Goal: Task Accomplishment & Management: Use online tool/utility

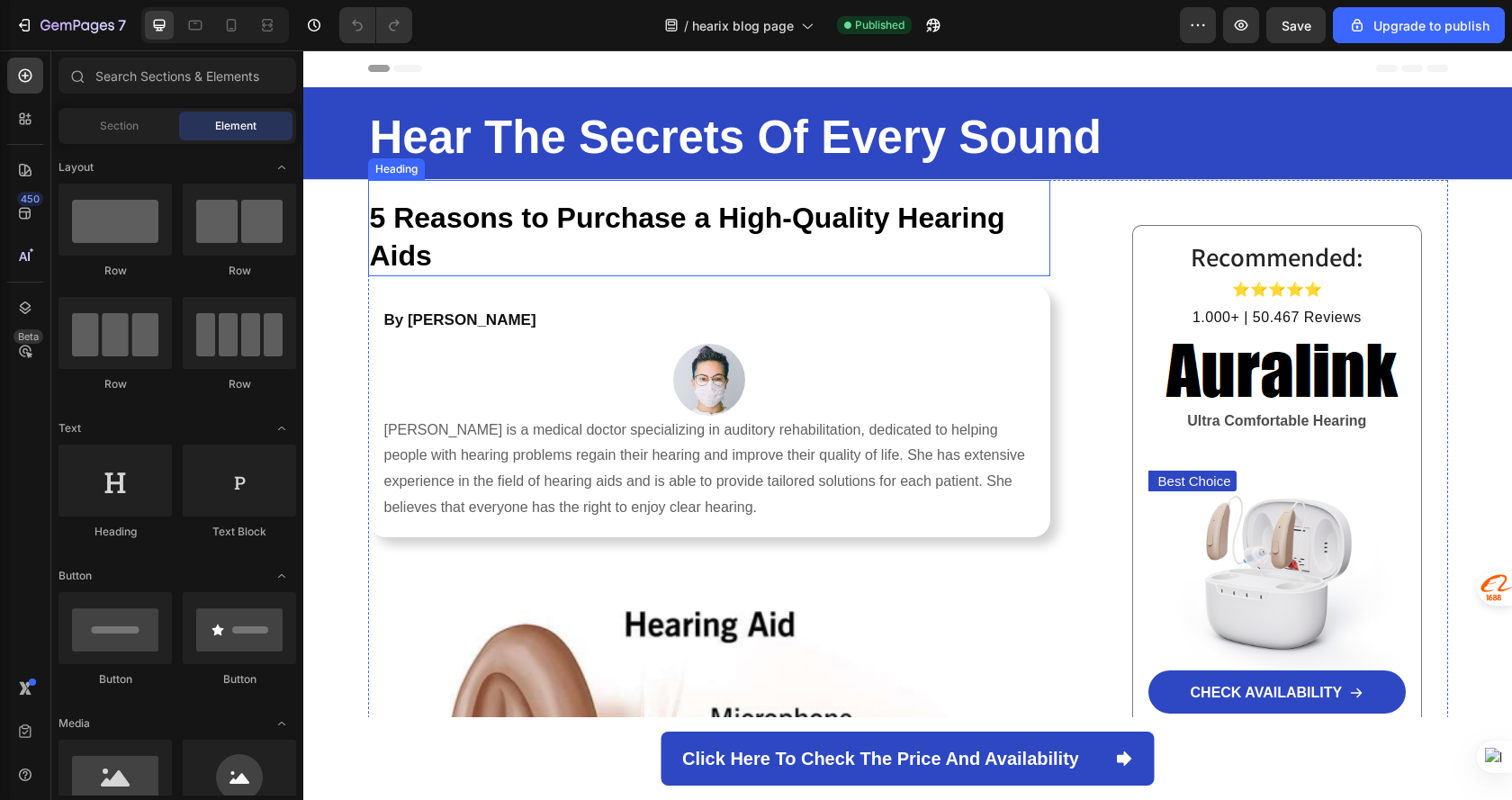
click at [691, 210] on strong "5 Reasons to Purchase a High-Quality Hearing Aids" at bounding box center [688, 236] width 636 height 70
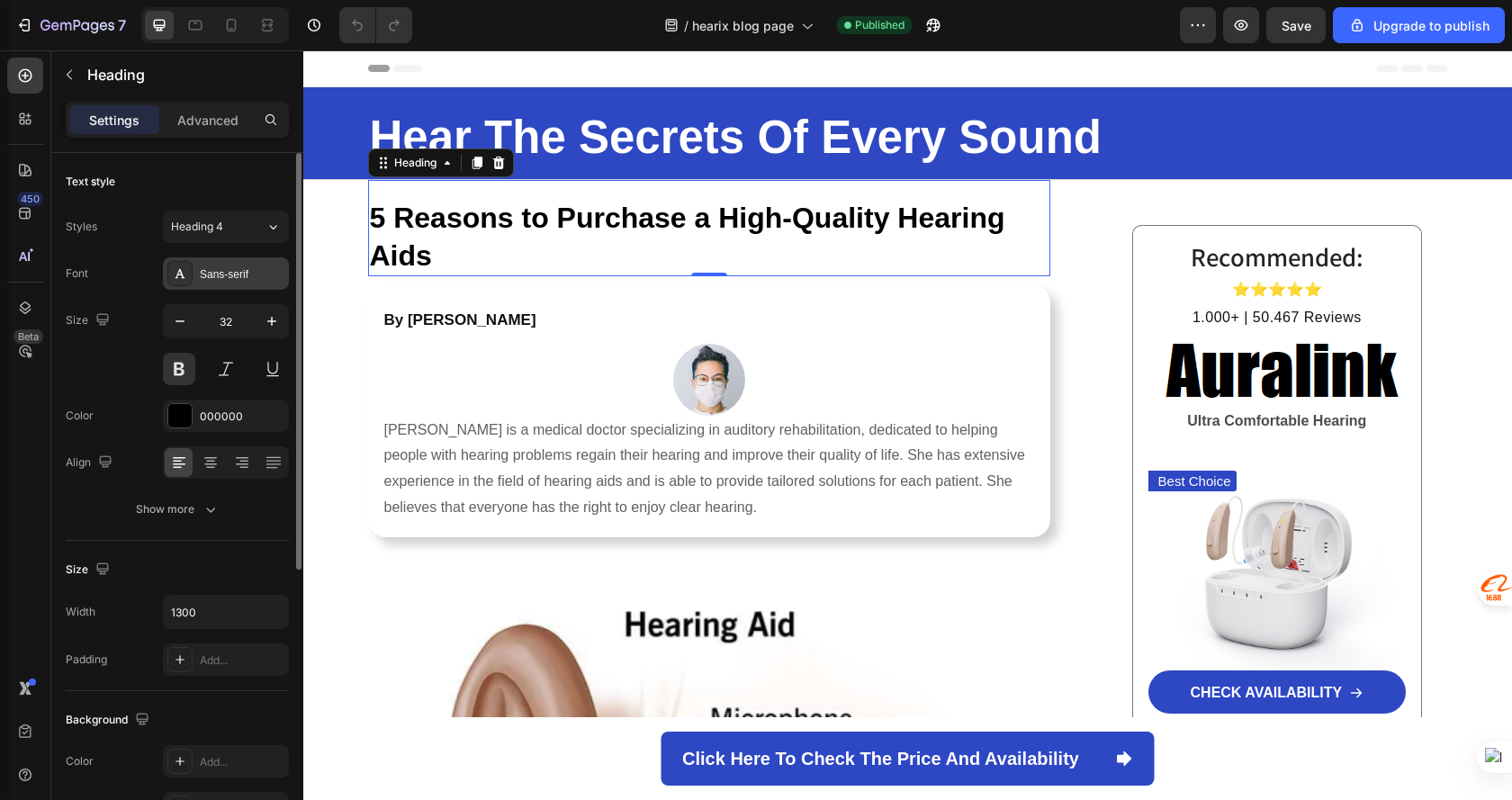
click at [226, 273] on div "Sans-serif" at bounding box center [242, 273] width 85 height 16
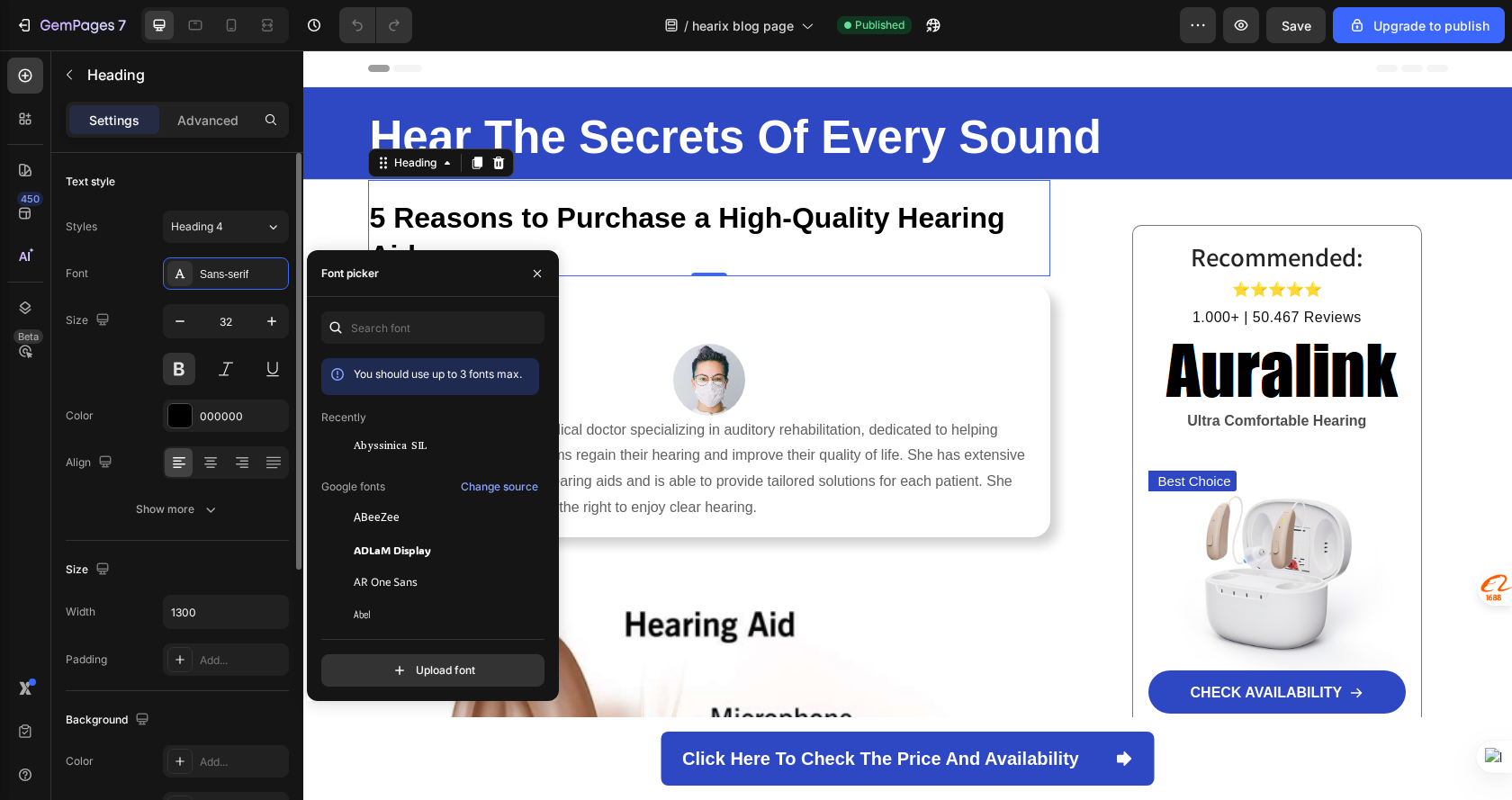
click at [216, 179] on div "Text style" at bounding box center [178, 181] width 223 height 29
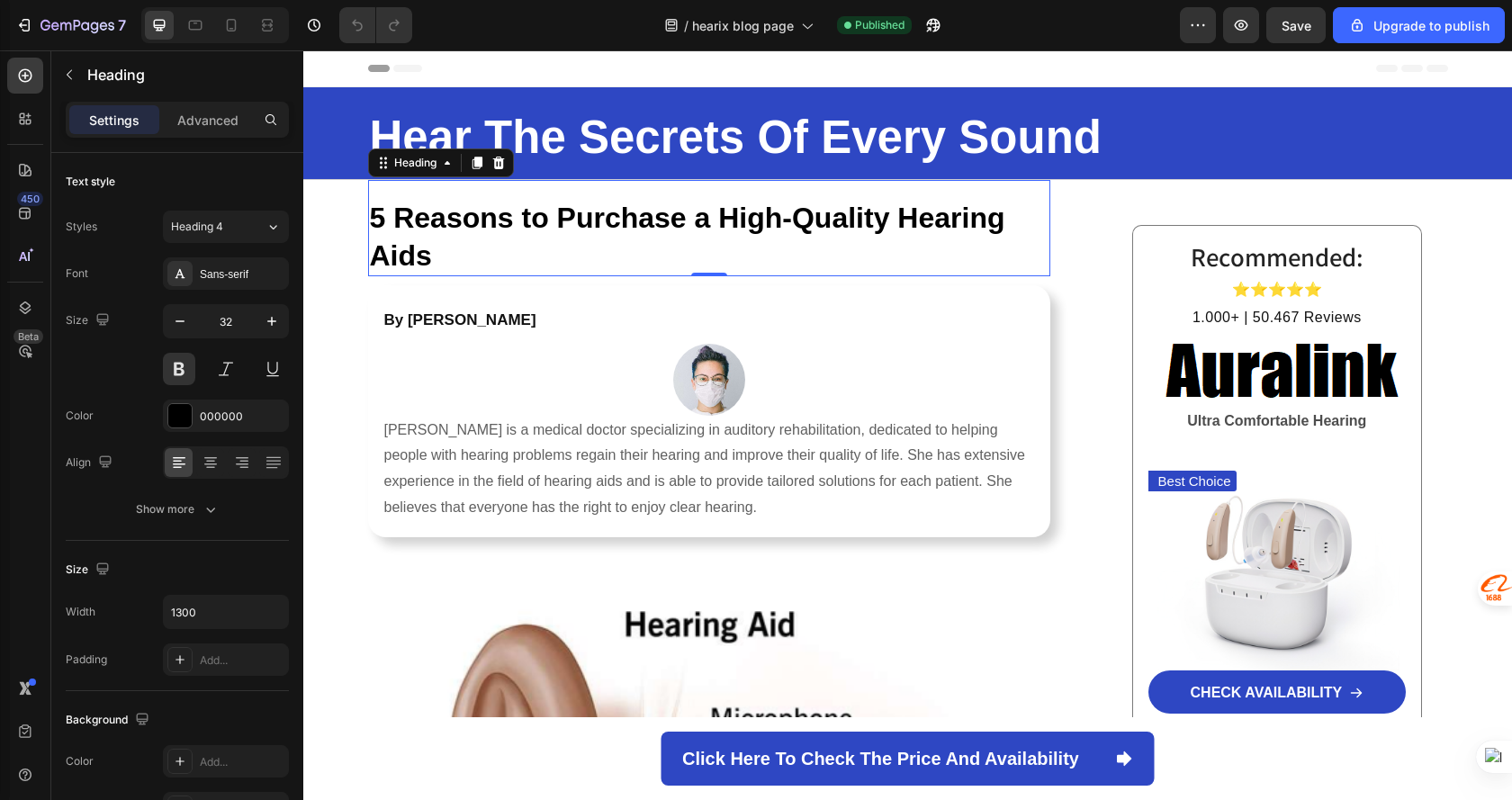
click at [248, 148] on div "Settings Advanced" at bounding box center [177, 127] width 252 height 51
click at [224, 276] on div "Sans-serif" at bounding box center [242, 273] width 85 height 16
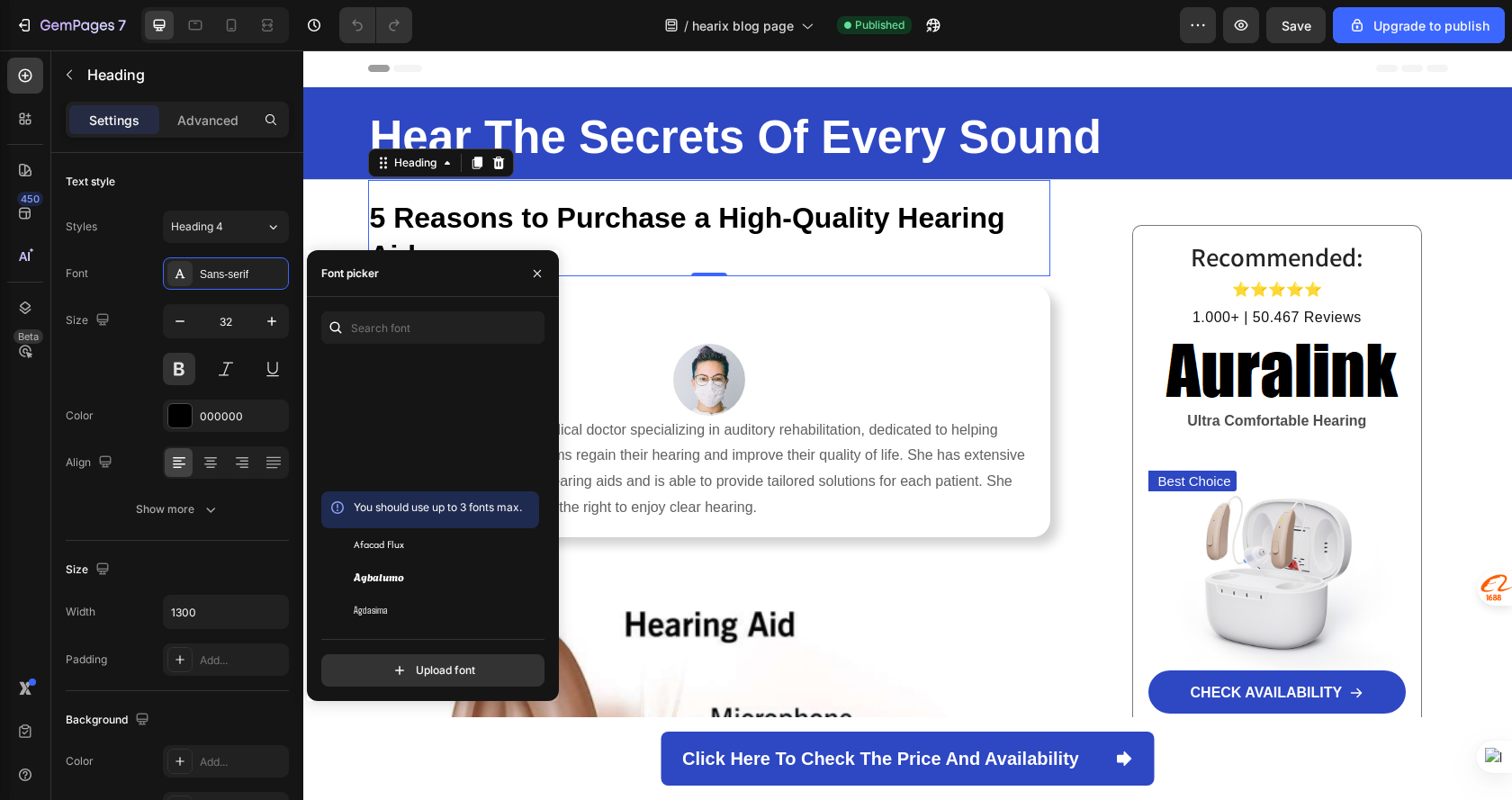
scroll to position [900, 0]
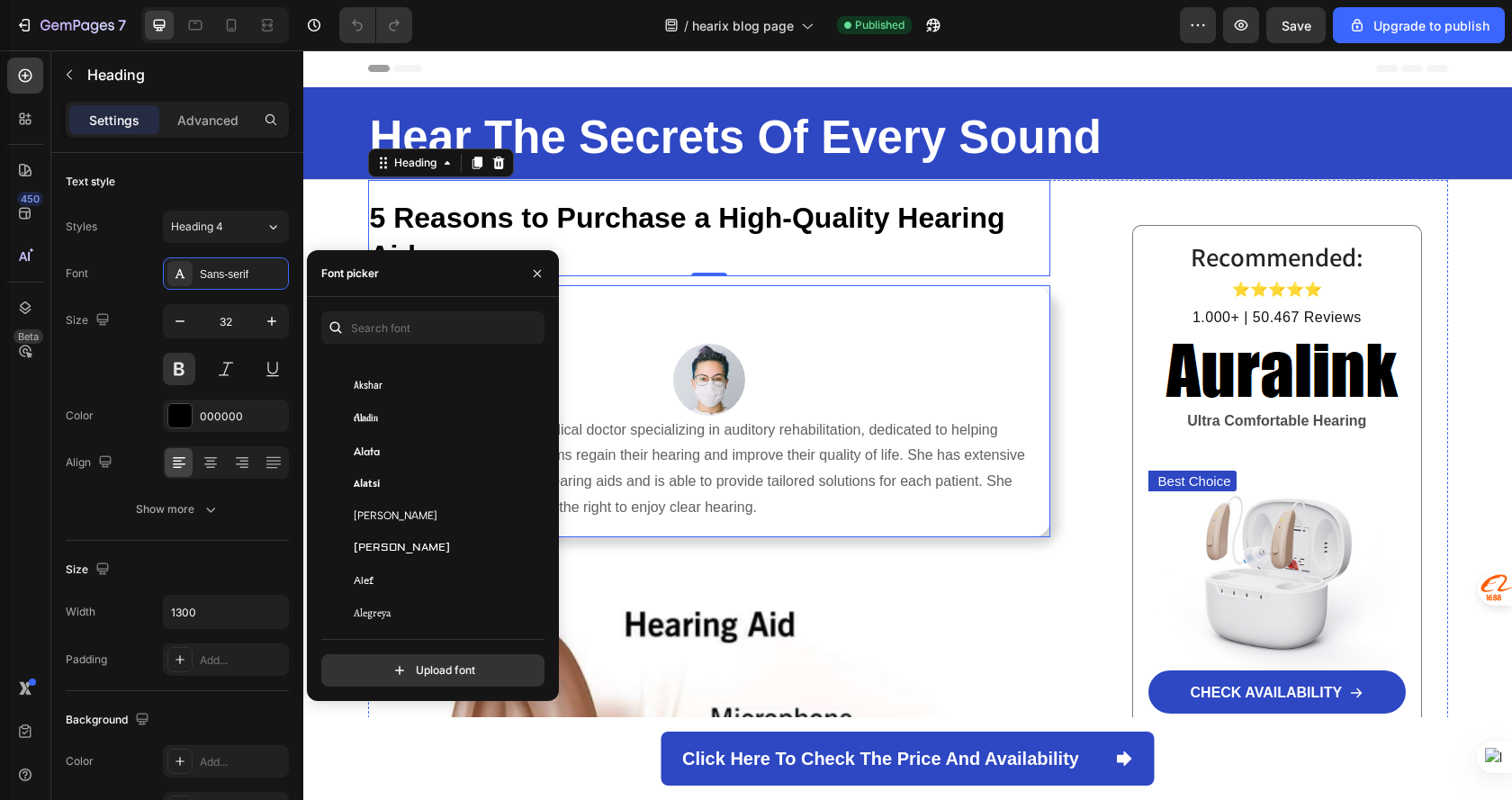
click at [796, 340] on div "By [PERSON_NAME] Text Block Image [PERSON_NAME] is a medical doctor specializin…" at bounding box center [709, 410] width 654 height 222
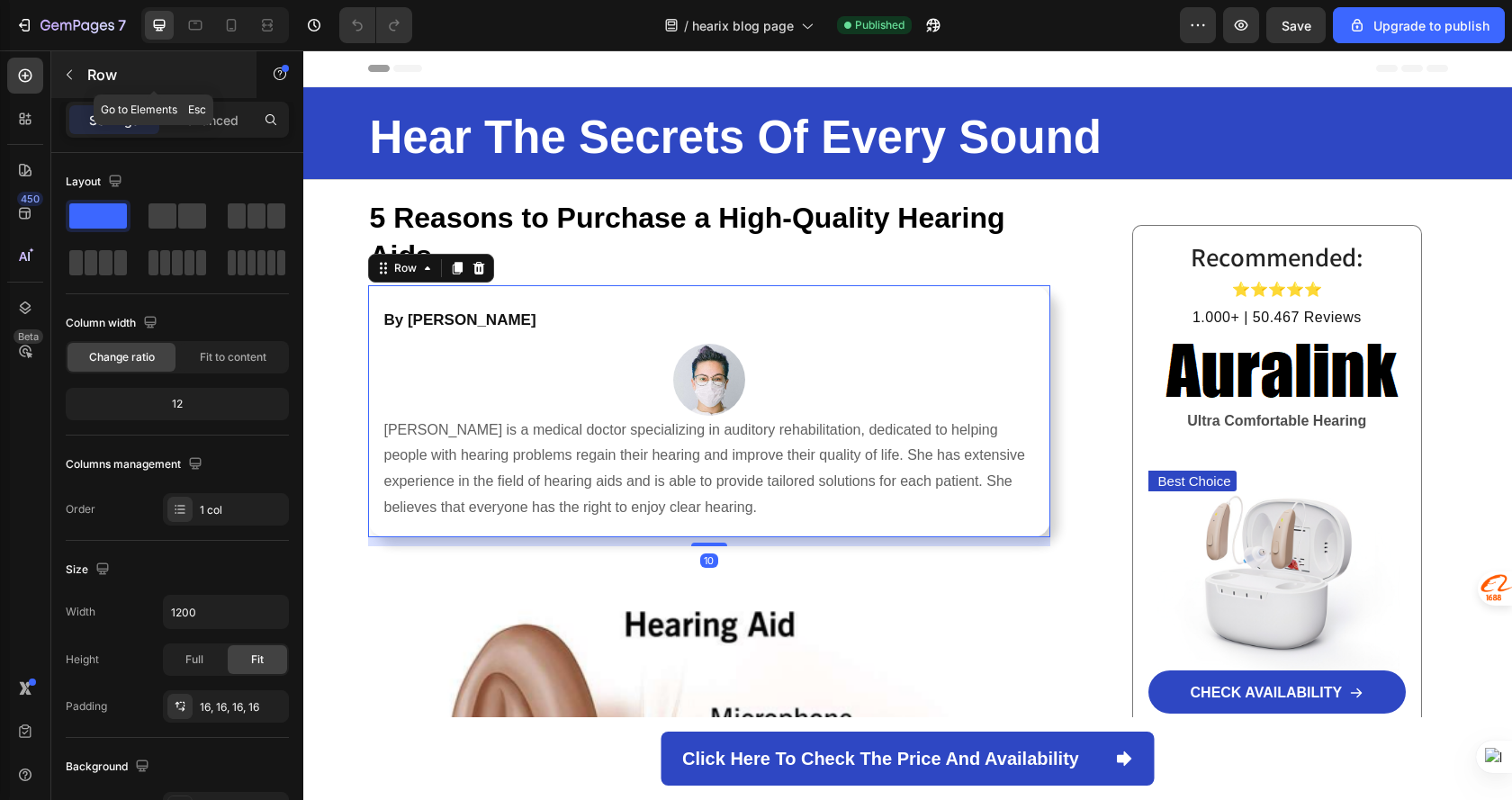
click at [70, 82] on button "button" at bounding box center [69, 74] width 29 height 29
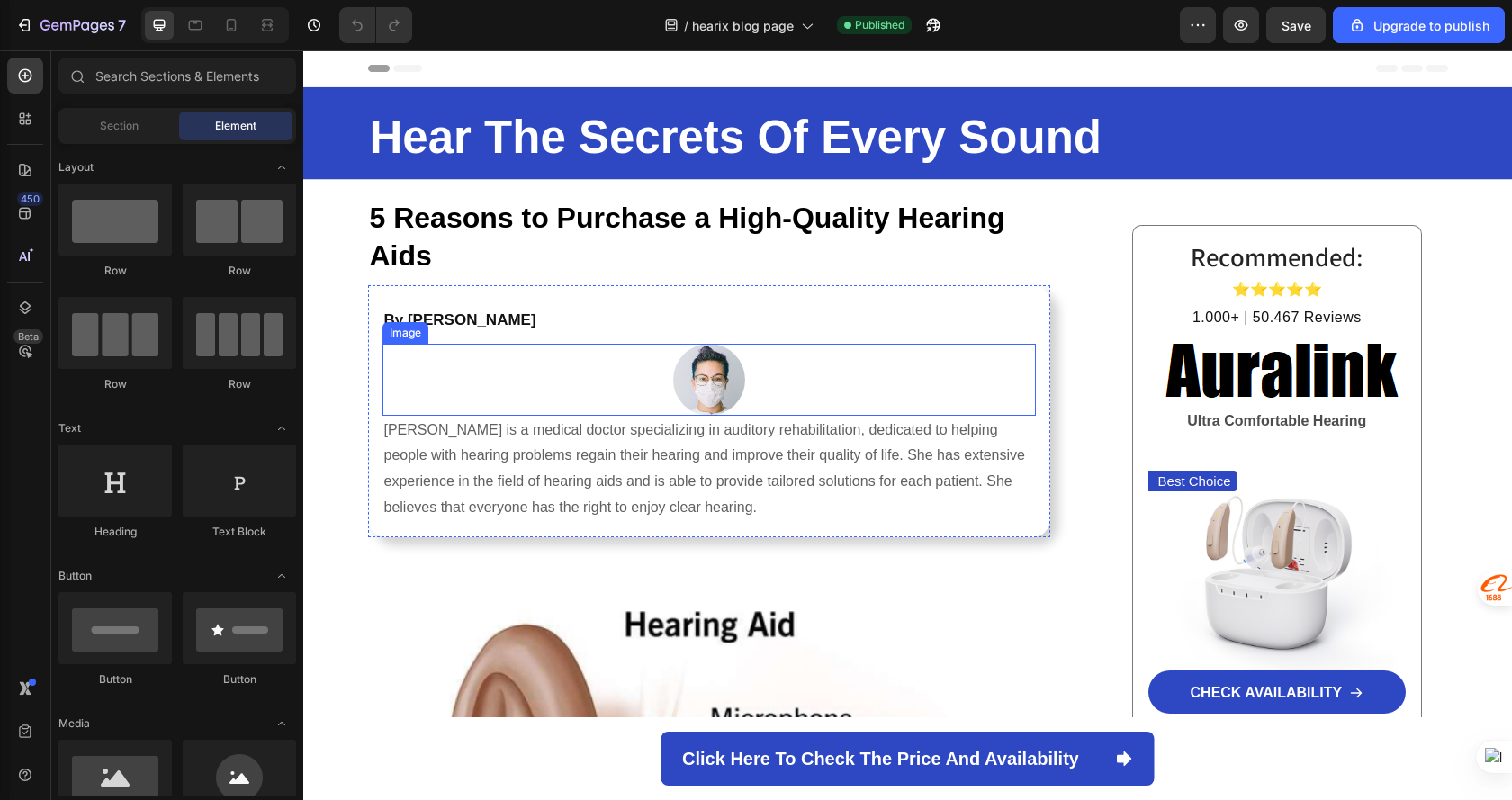
click at [610, 418] on p "[PERSON_NAME] is a medical doctor specializing in auditory rehabilitation, dedi…" at bounding box center [709, 469] width 650 height 103
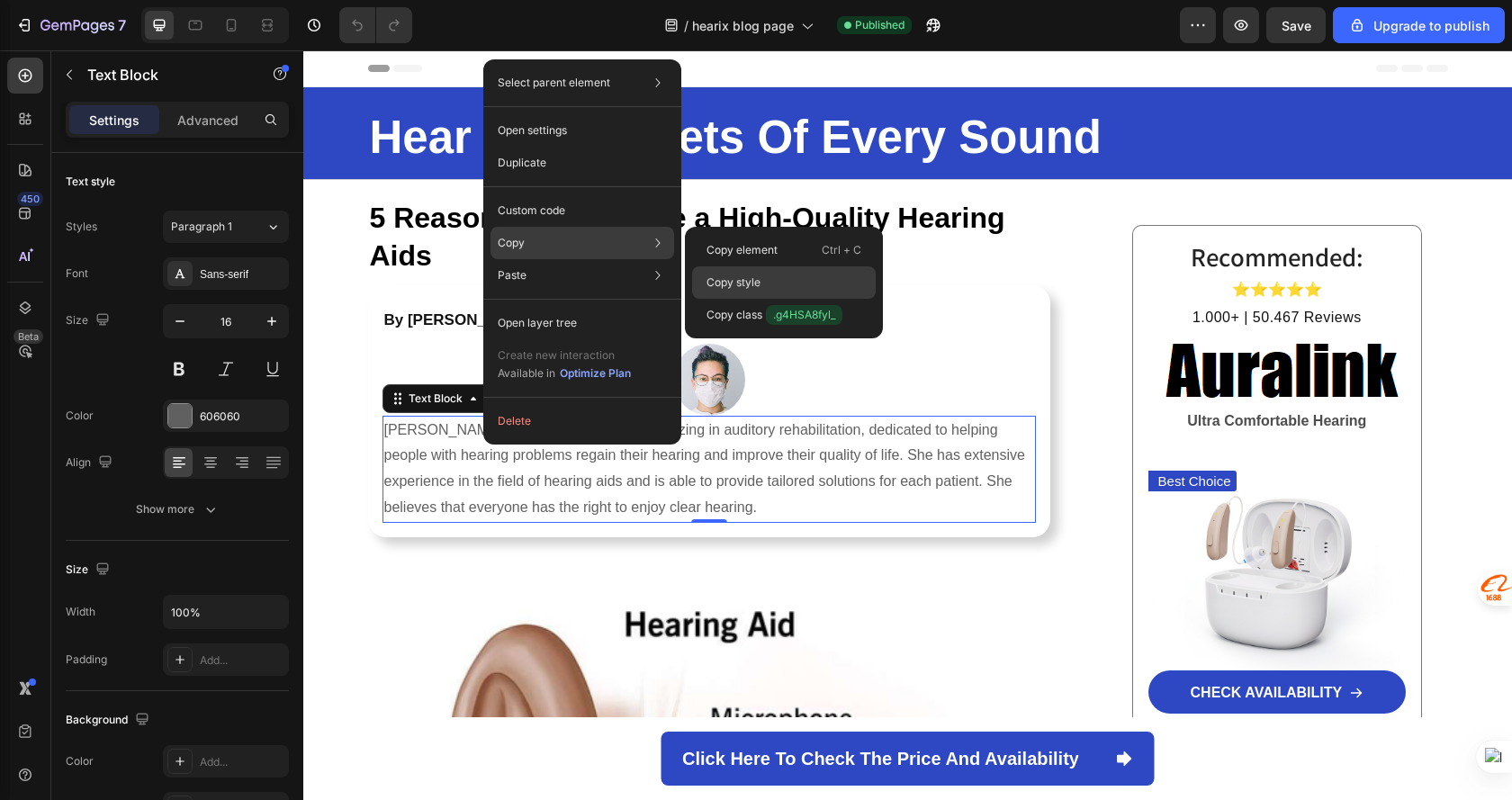
click at [762, 299] on div "Copy style" at bounding box center [783, 314] width 183 height 33
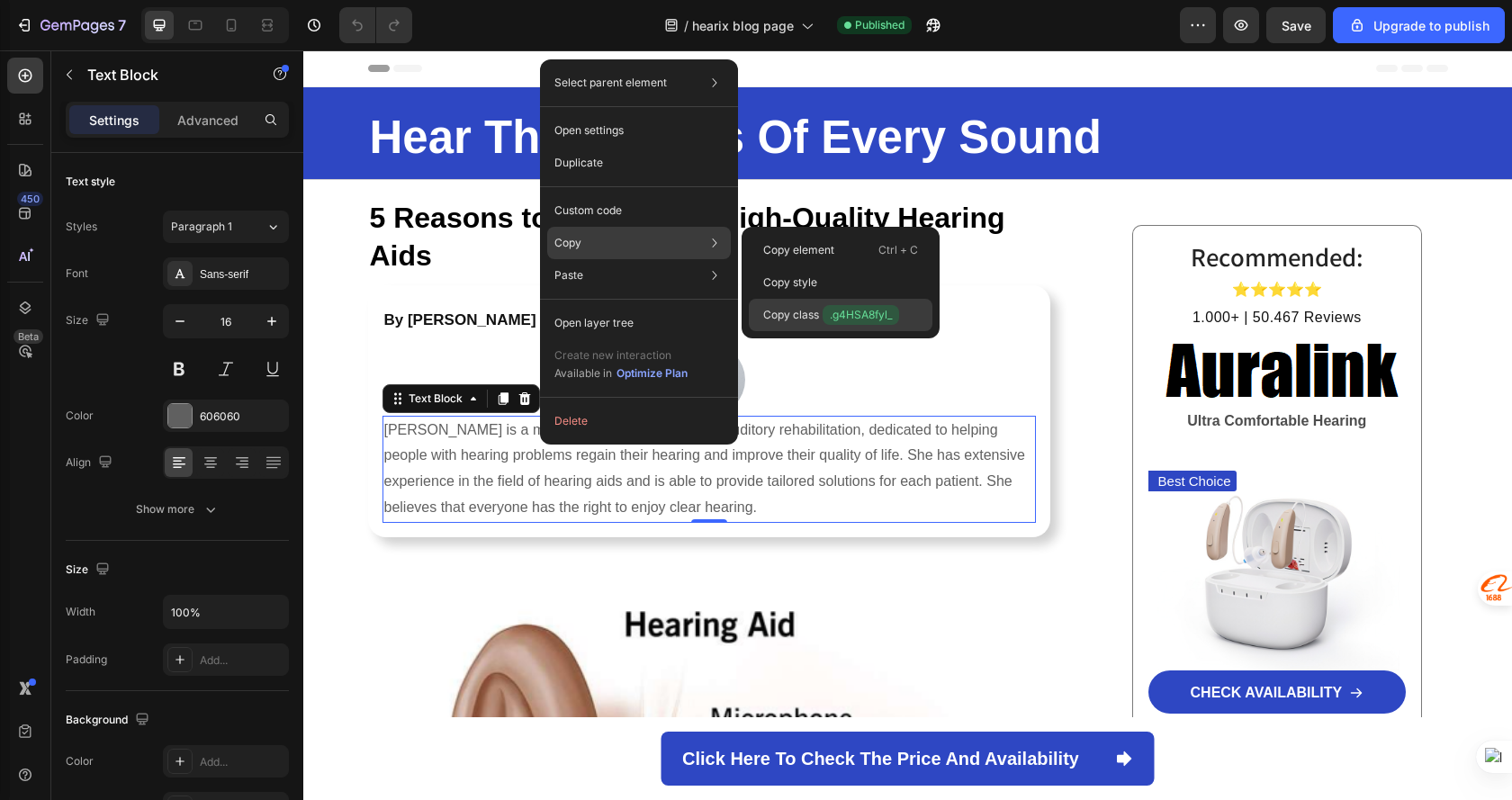
drag, startPoint x: 883, startPoint y: 320, endPoint x: 582, endPoint y: 270, distance: 305.1
click at [883, 320] on span ".g4HSA8fyl_" at bounding box center [861, 314] width 76 height 20
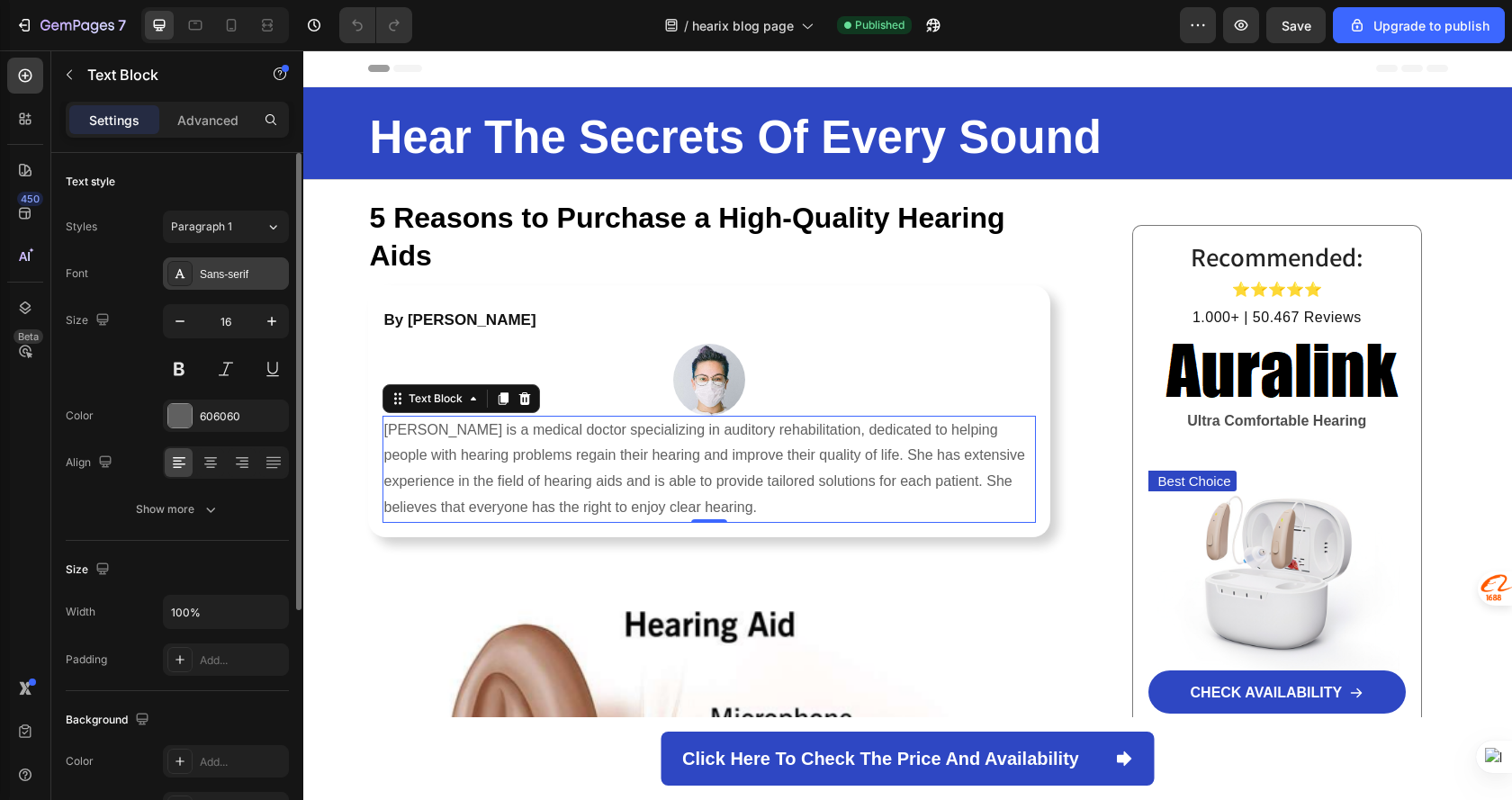
click at [181, 269] on icon at bounding box center [180, 273] width 14 height 14
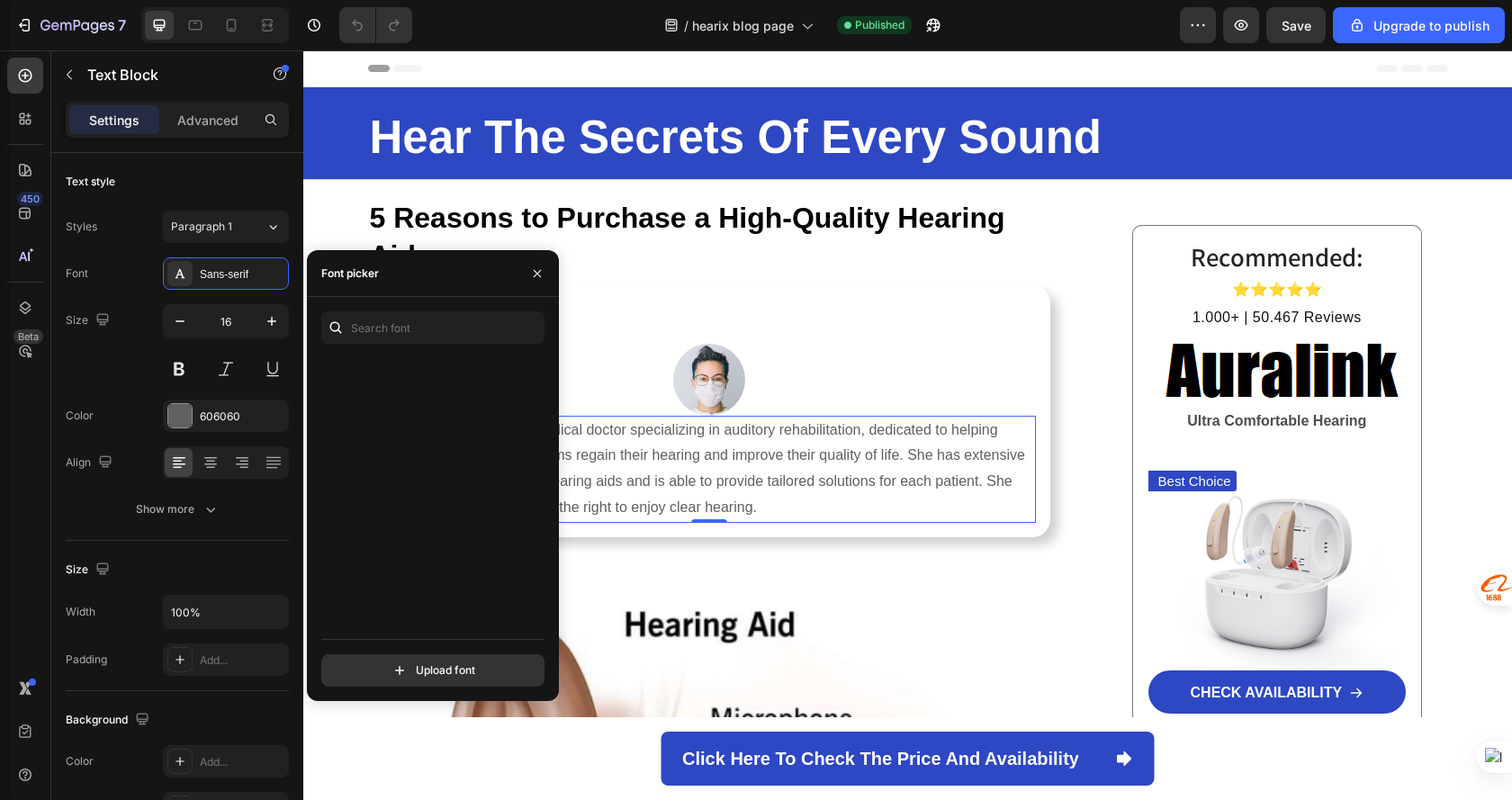
scroll to position [39410, 0]
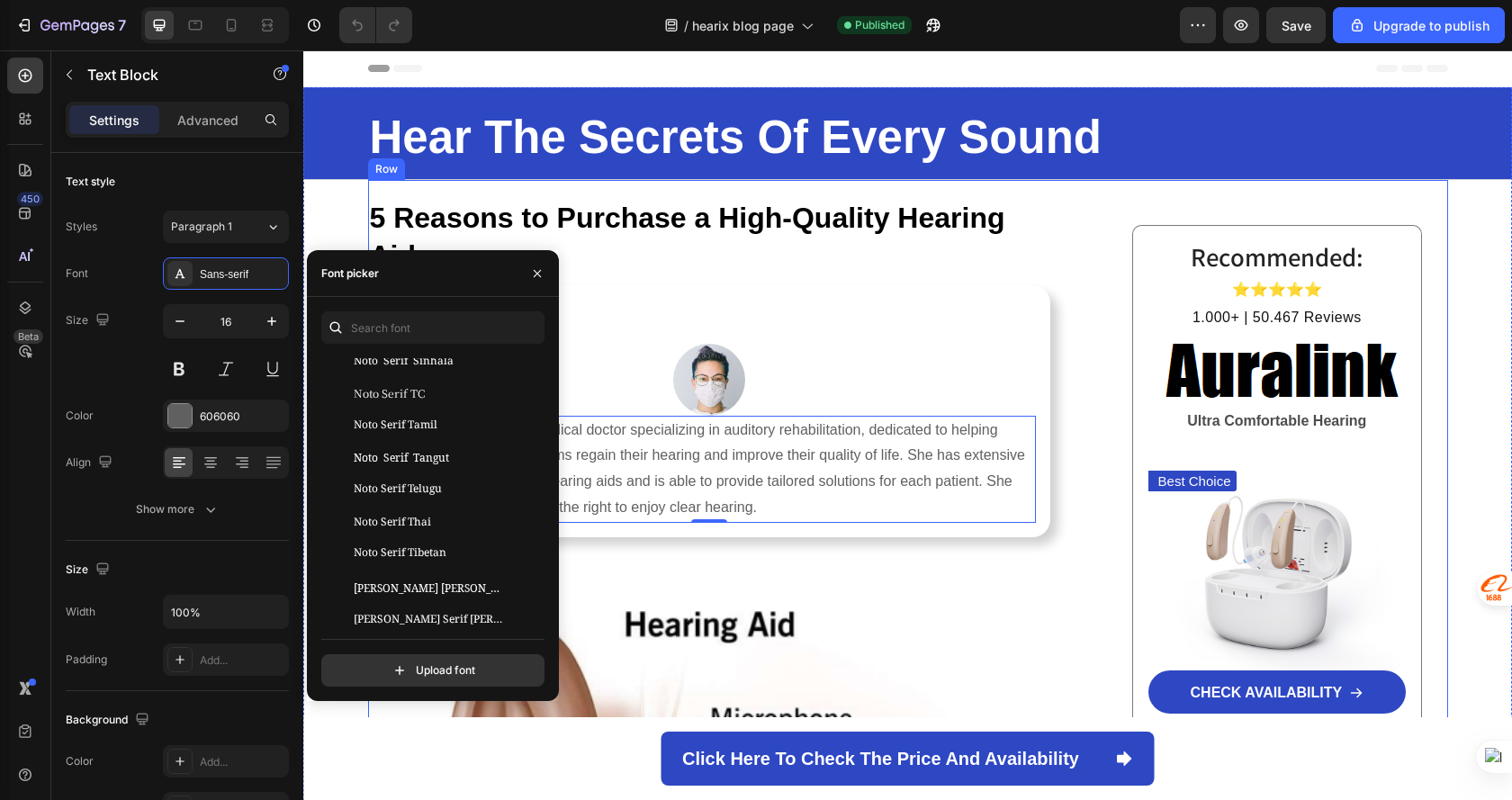
drag, startPoint x: 1092, startPoint y: 347, endPoint x: 1061, endPoint y: 331, distance: 34.9
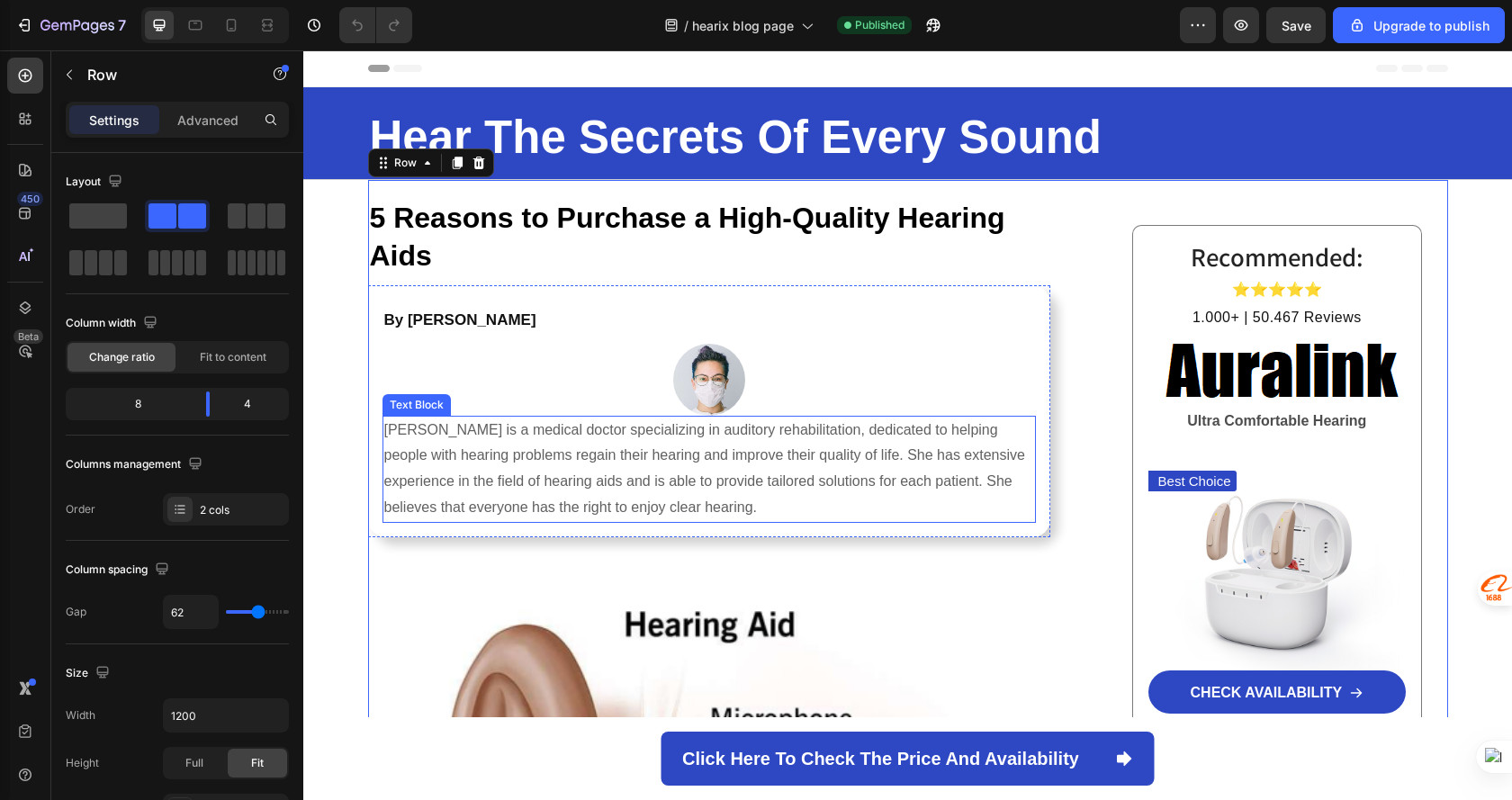
click at [503, 440] on p "[PERSON_NAME] is a medical doctor specializing in auditory rehabilitation, dedi…" at bounding box center [709, 469] width 650 height 103
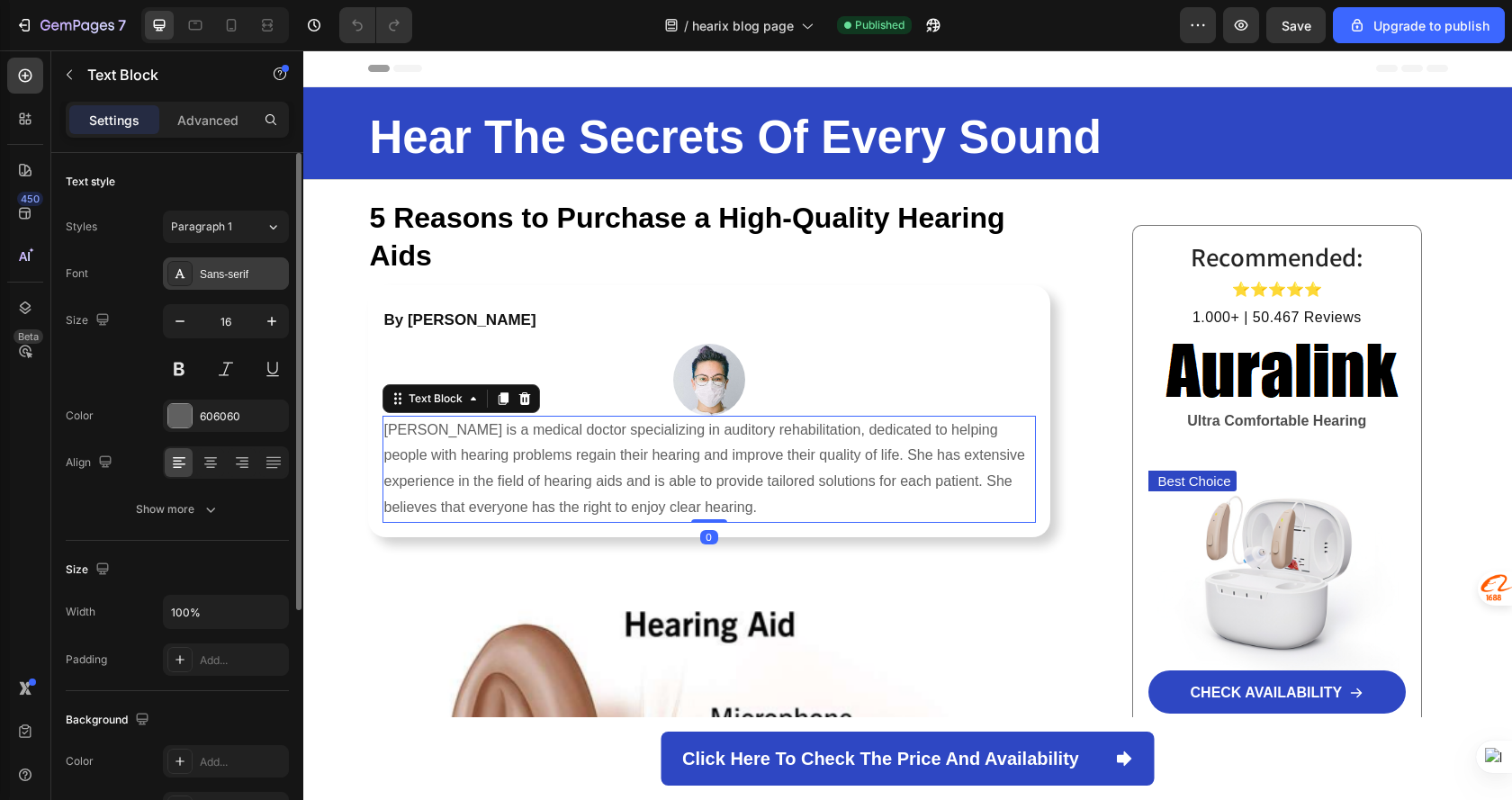
click at [177, 268] on icon at bounding box center [180, 273] width 14 height 14
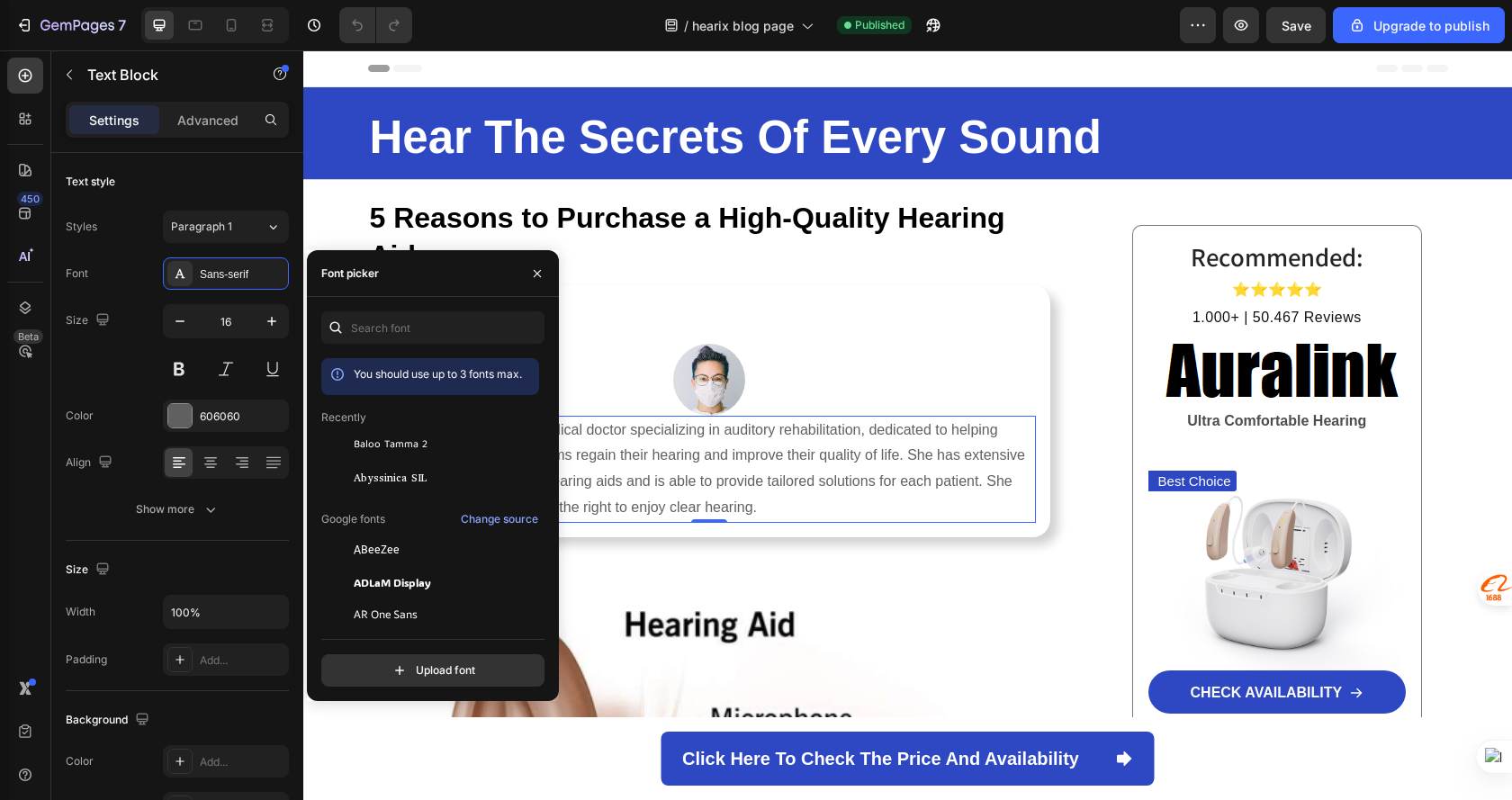
click at [427, 365] on div "You should use up to 3 fonts max." at bounding box center [430, 377] width 218 height 37
click at [444, 318] on input "text" at bounding box center [433, 327] width 223 height 33
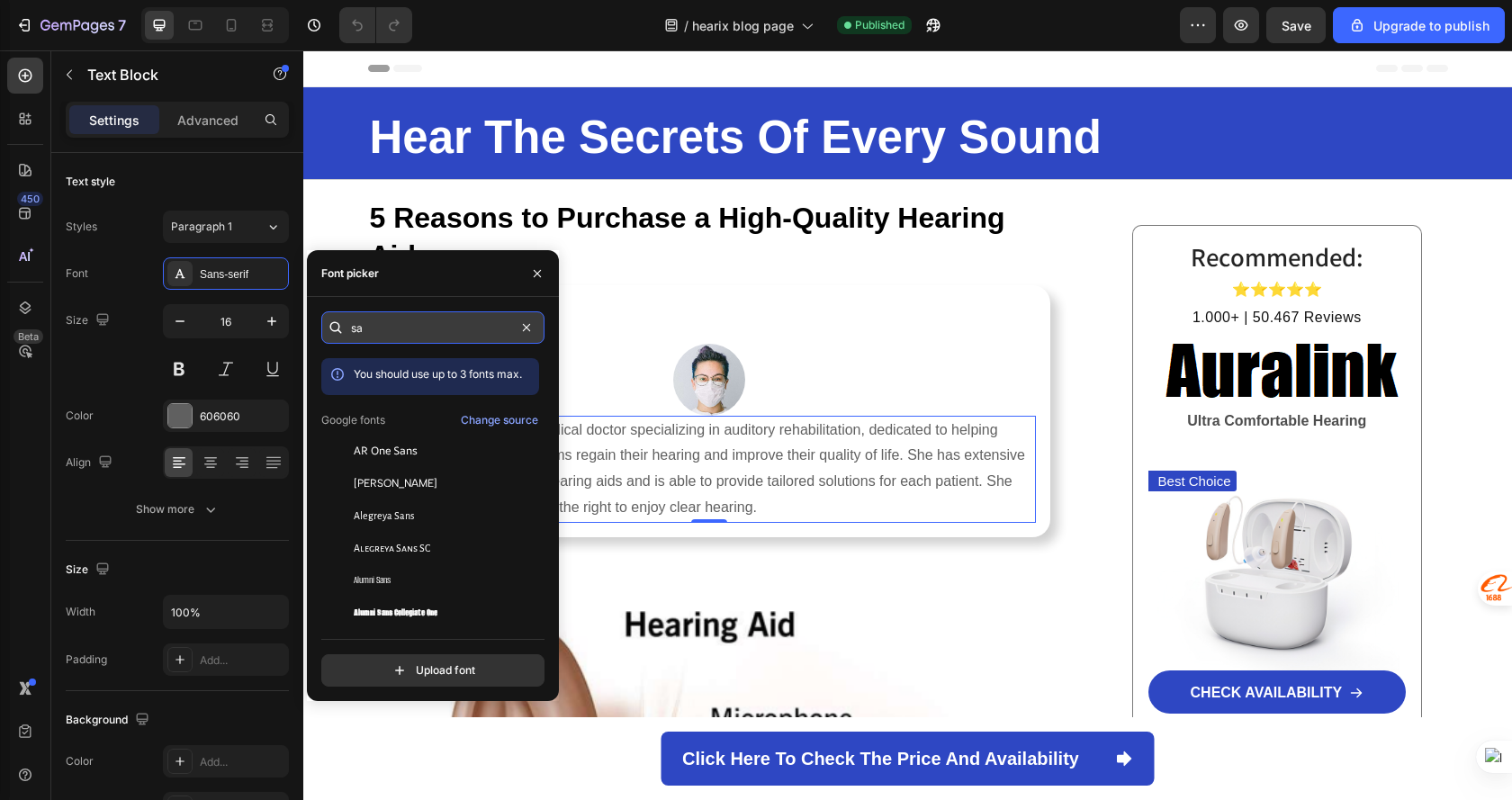
type input "s"
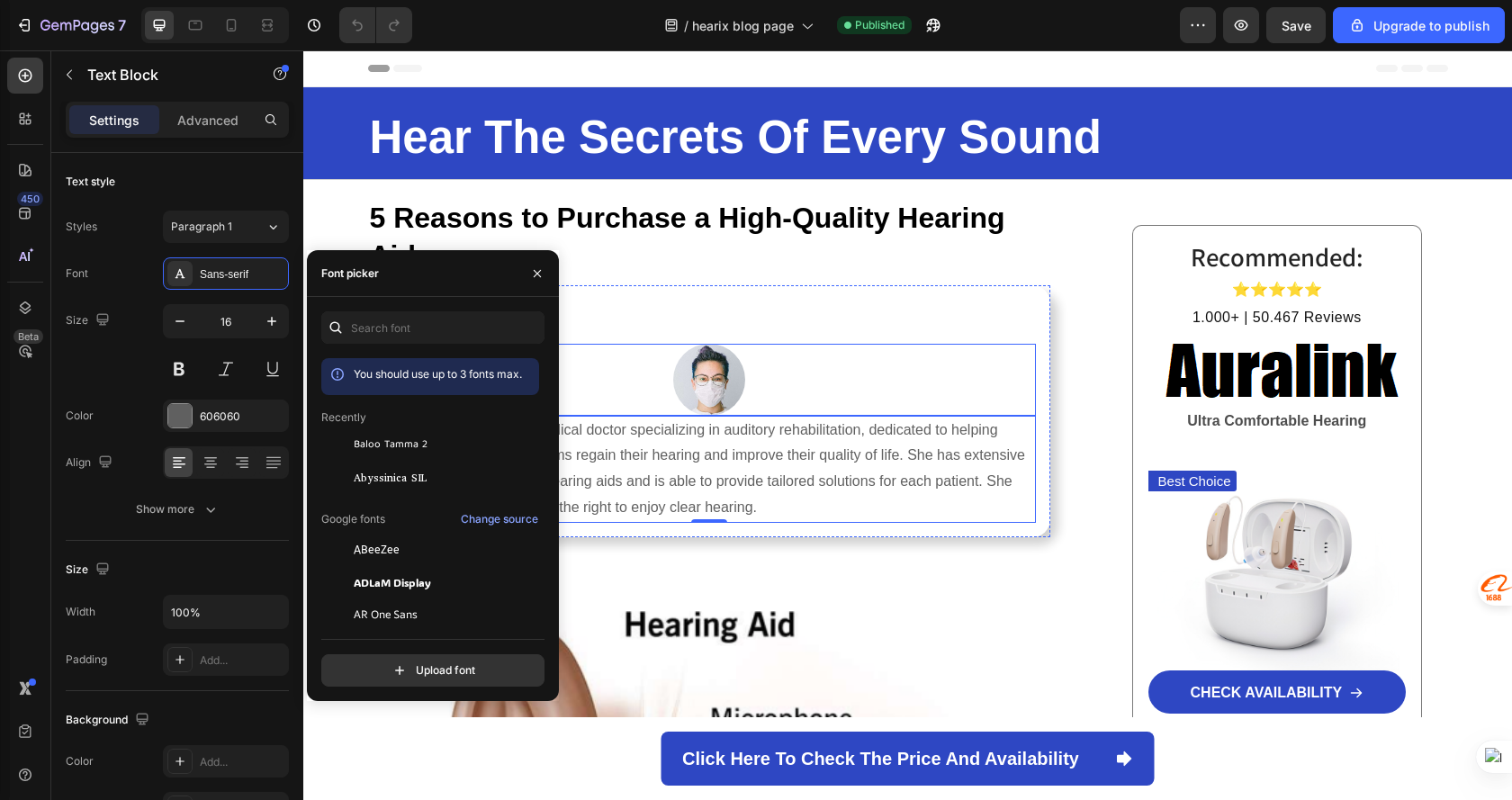
click at [1019, 353] on div at bounding box center [709, 380] width 654 height 72
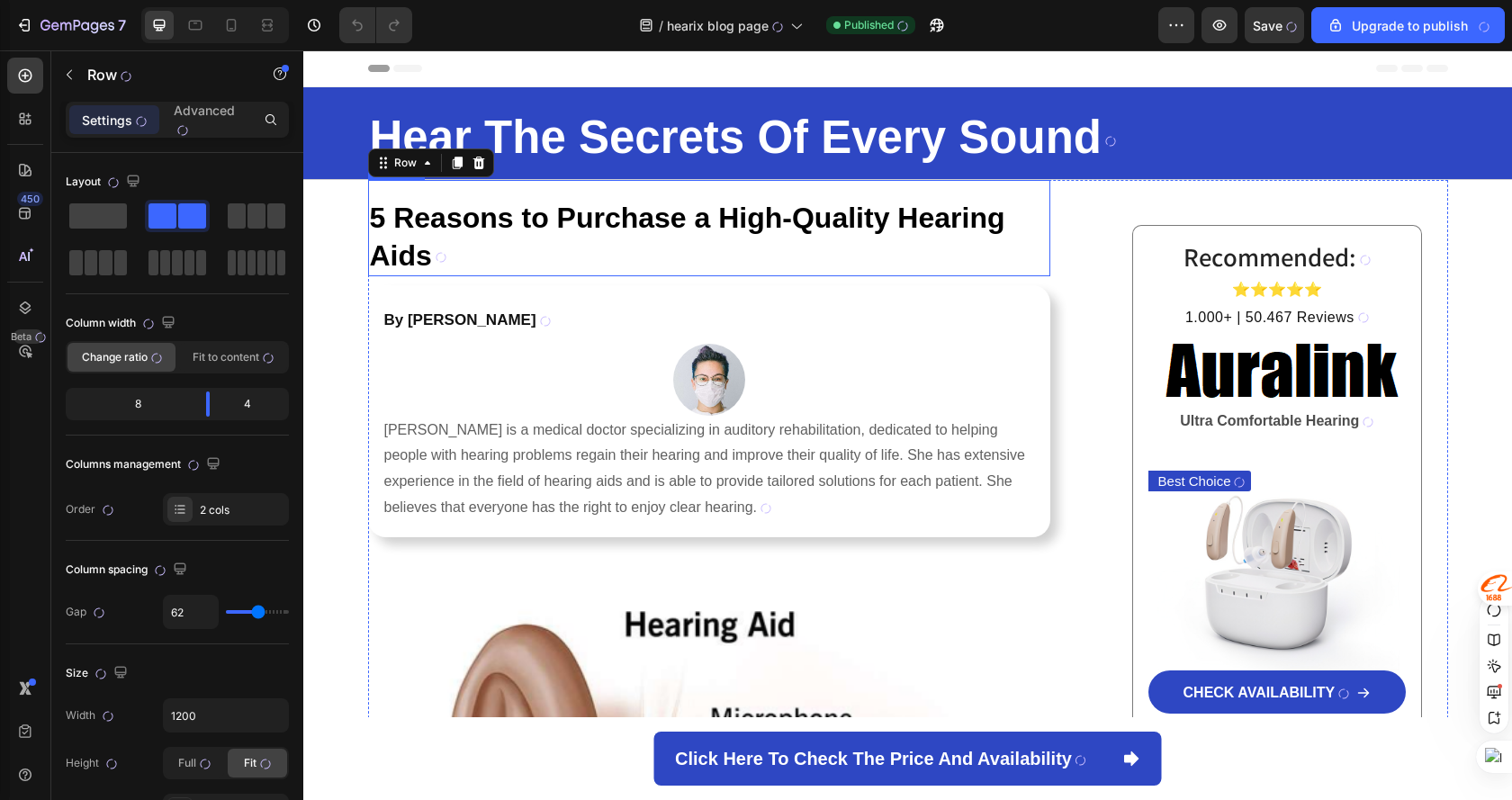
click at [885, 215] on strong "5 Reasons to Purchase a High-Quality Hearing Aids" at bounding box center [688, 236] width 636 height 70
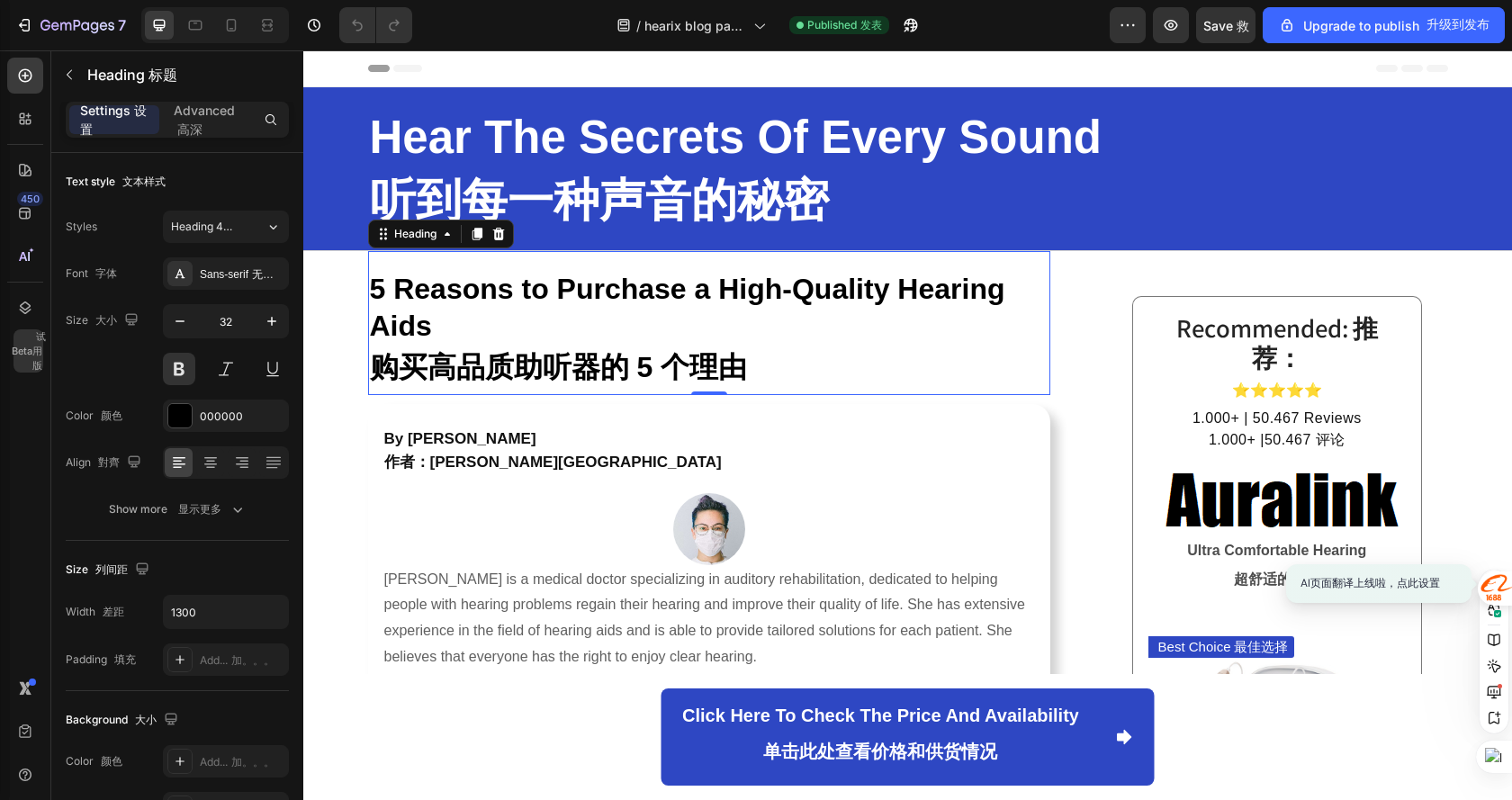
click at [1019, 26] on div "/ hearix blog page HEARIX 博客页面 Published 发表" at bounding box center [769, 25] width 683 height 36
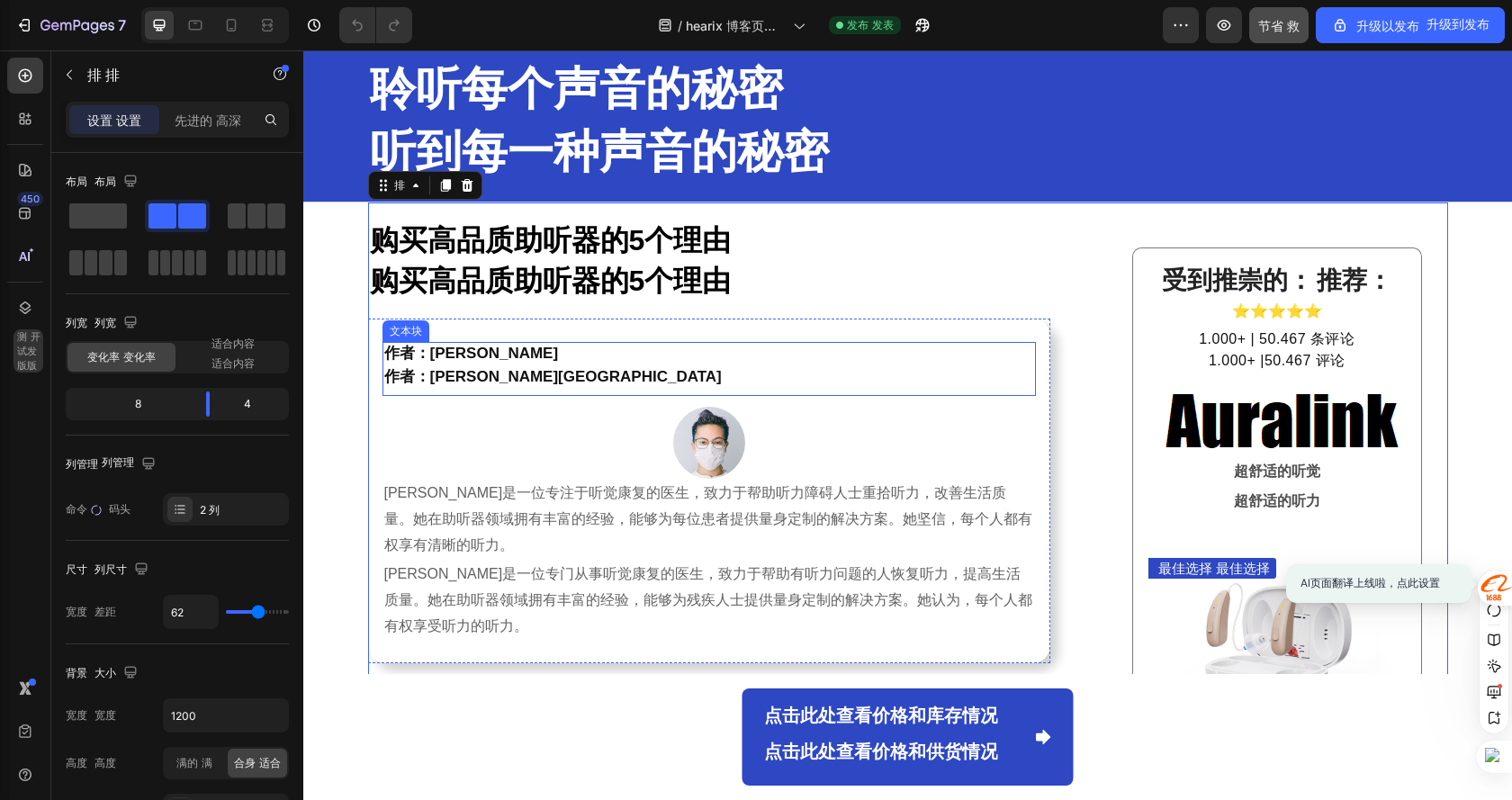
scroll to position [0, 0]
